Goal: Check status: Check status

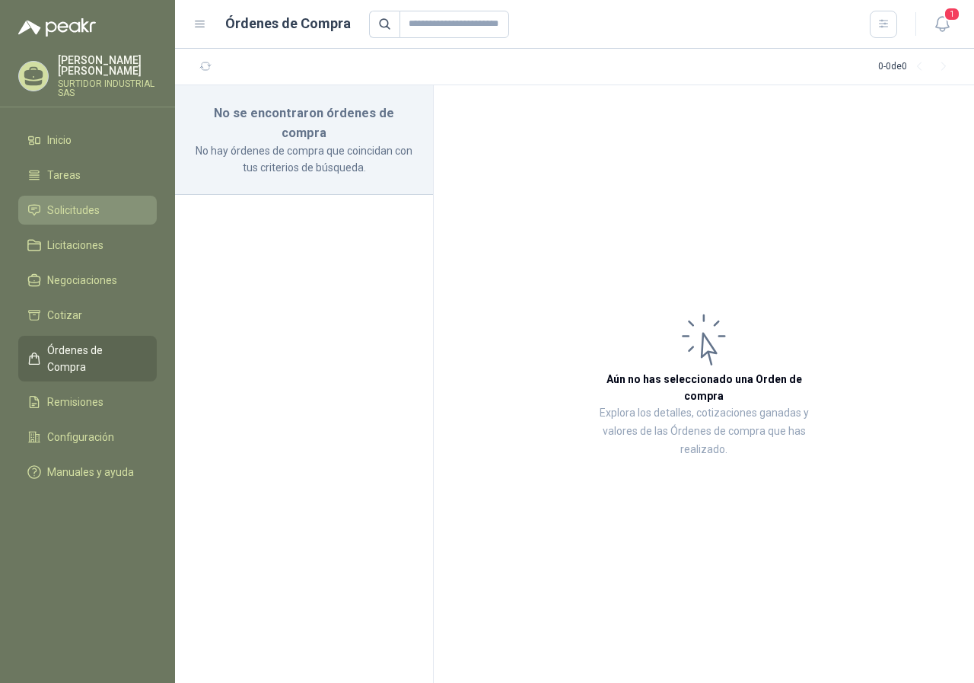
click at [75, 216] on span "Solicitudes" at bounding box center [73, 210] width 53 height 17
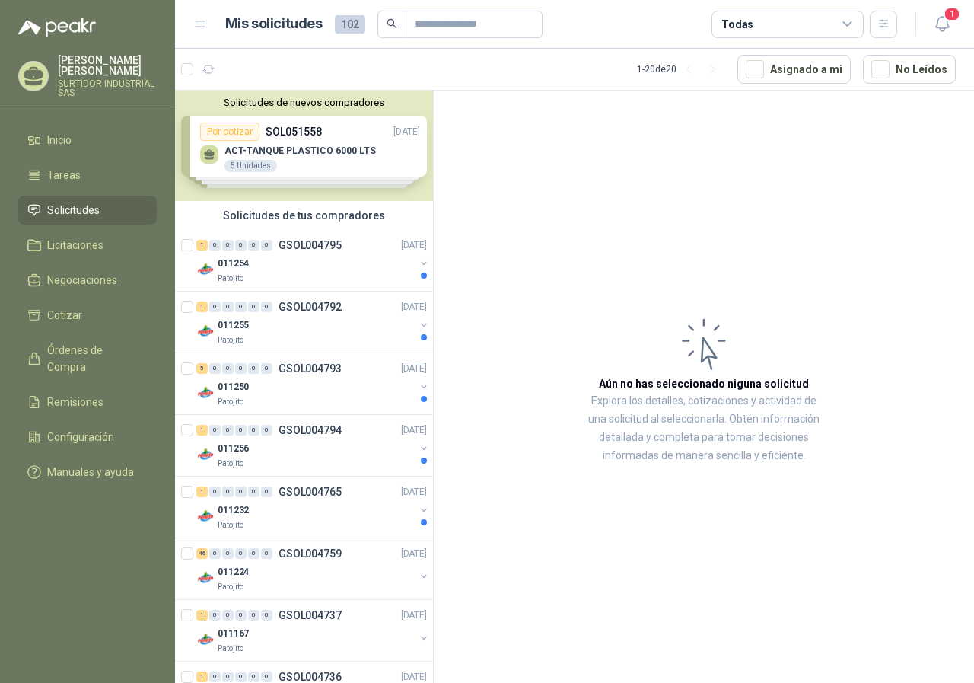
click at [287, 153] on div "Solicitudes de nuevos compradores Por cotizar SOL051558 [DATE] ACT-TANQUE PLAST…" at bounding box center [304, 146] width 258 height 110
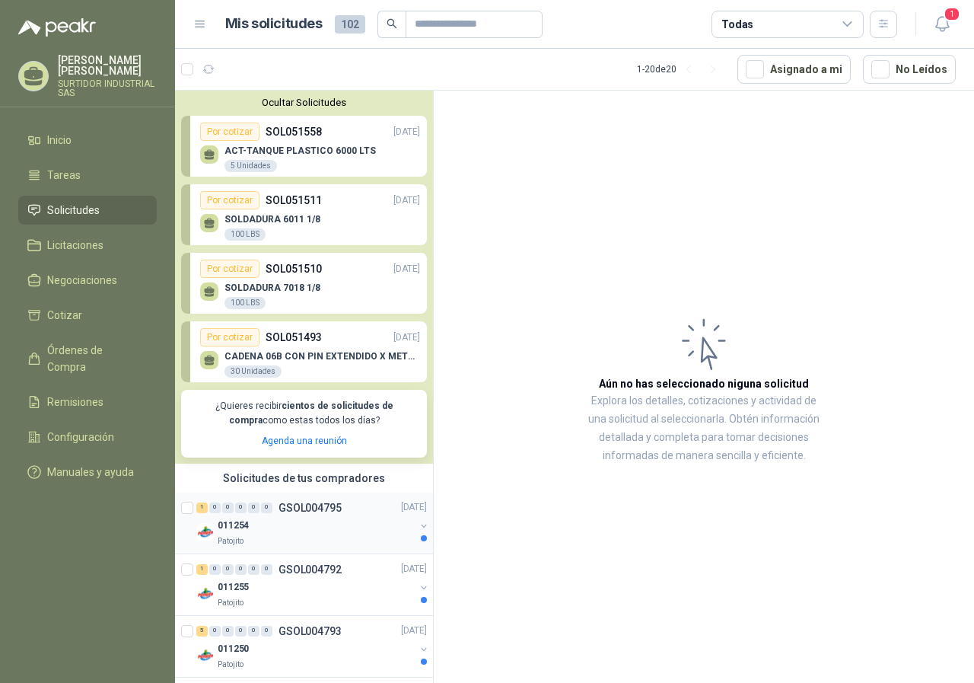
click at [299, 522] on div "011254" at bounding box center [316, 526] width 197 height 18
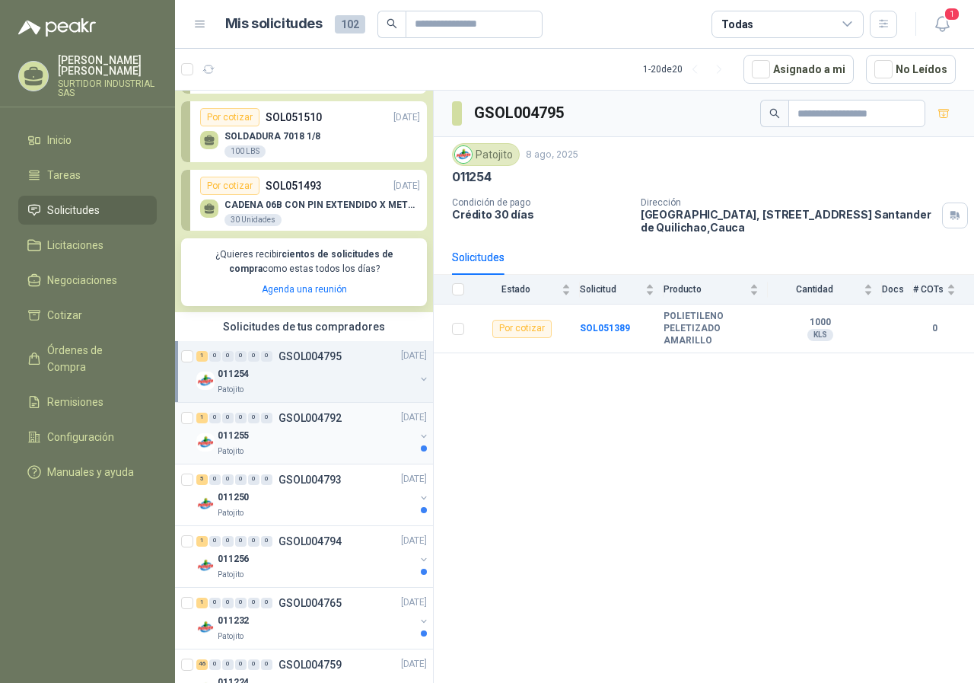
scroll to position [152, 0]
click at [303, 415] on p "GSOL004792" at bounding box center [310, 417] width 63 height 11
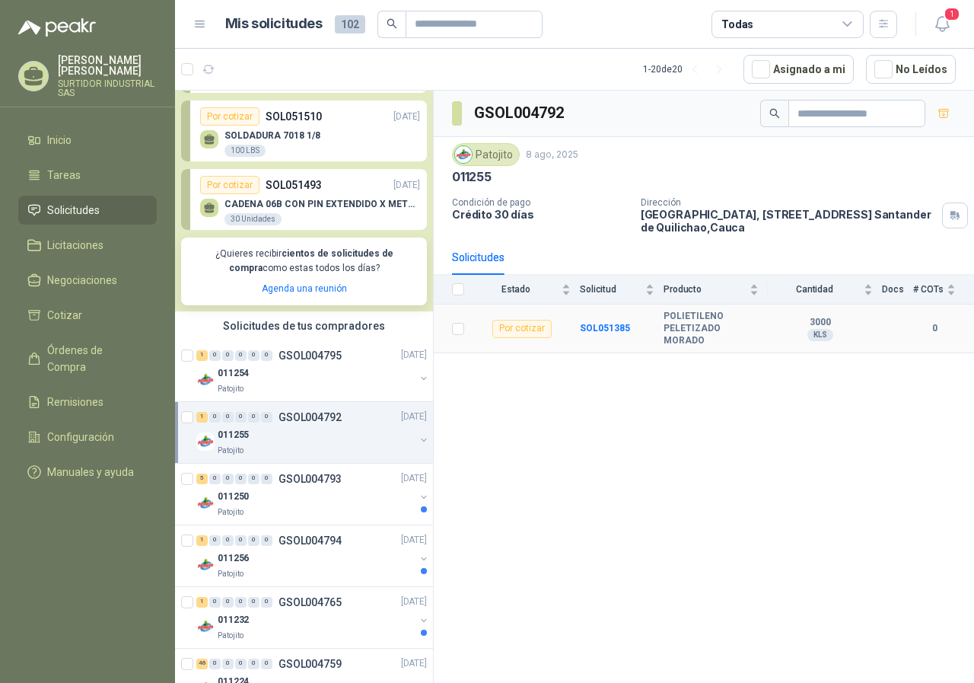
click at [737, 318] on b "POLIETILENO PELETIZADO MORADO" at bounding box center [711, 329] width 95 height 36
click at [585, 323] on b "SOL051385" at bounding box center [605, 328] width 50 height 11
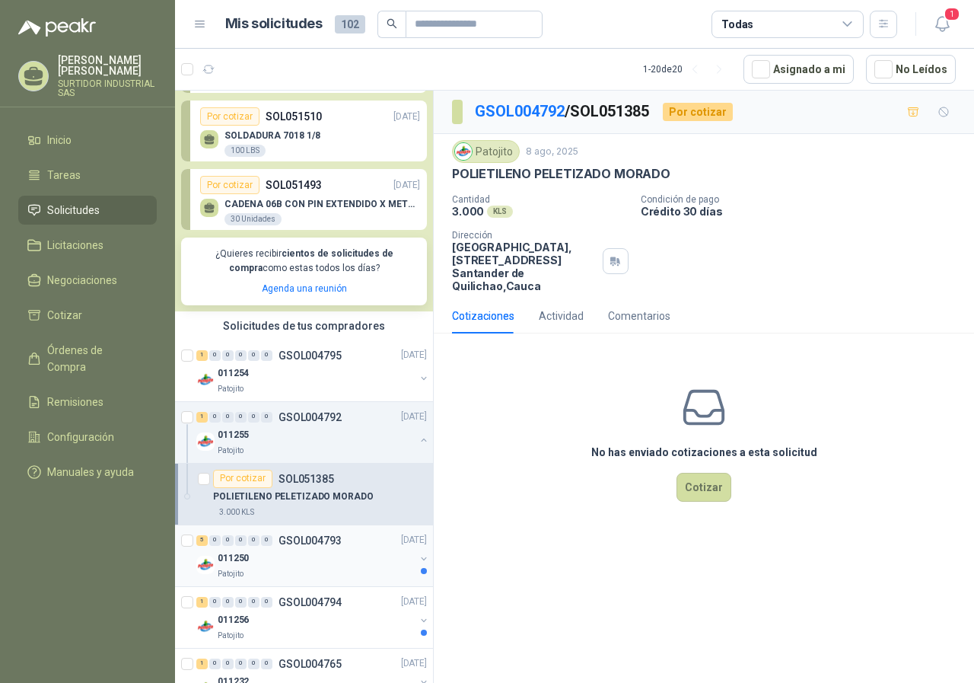
click at [276, 534] on div "5 0 0 0 0 0 GSOL004793 [DATE]" at bounding box center [313, 540] width 234 height 18
